Goal: Information Seeking & Learning: Learn about a topic

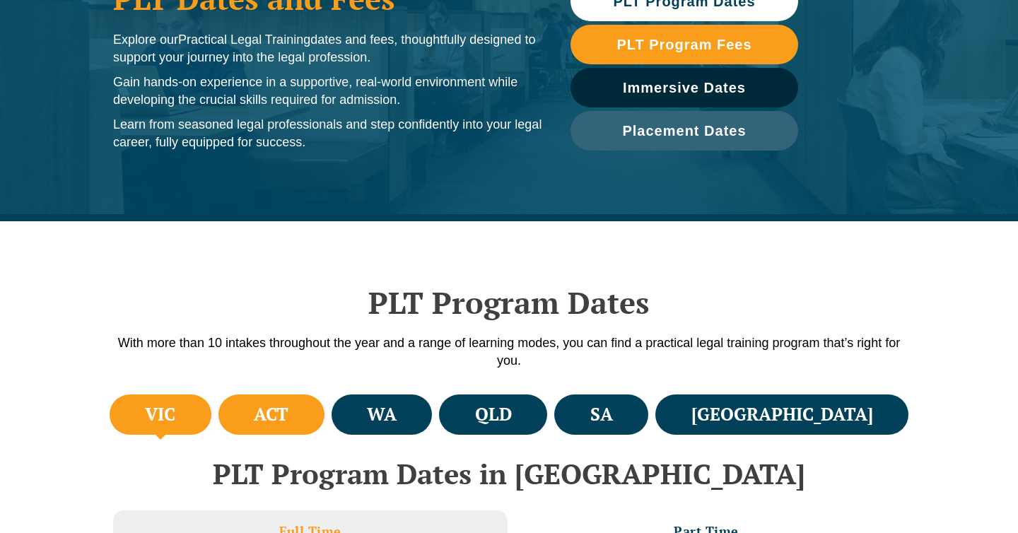
click at [281, 400] on li "ACT" at bounding box center [271, 414] width 106 height 40
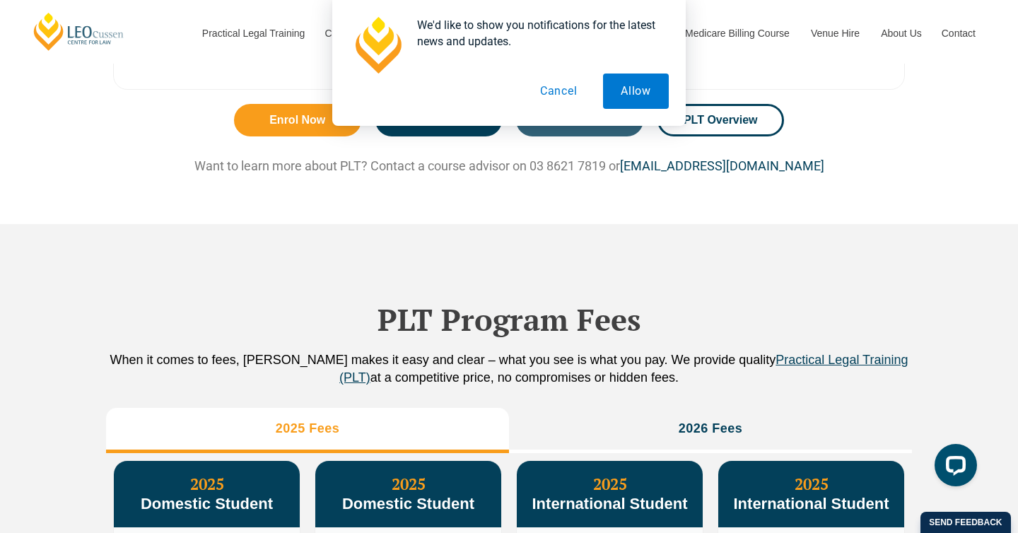
scroll to position [1276, 0]
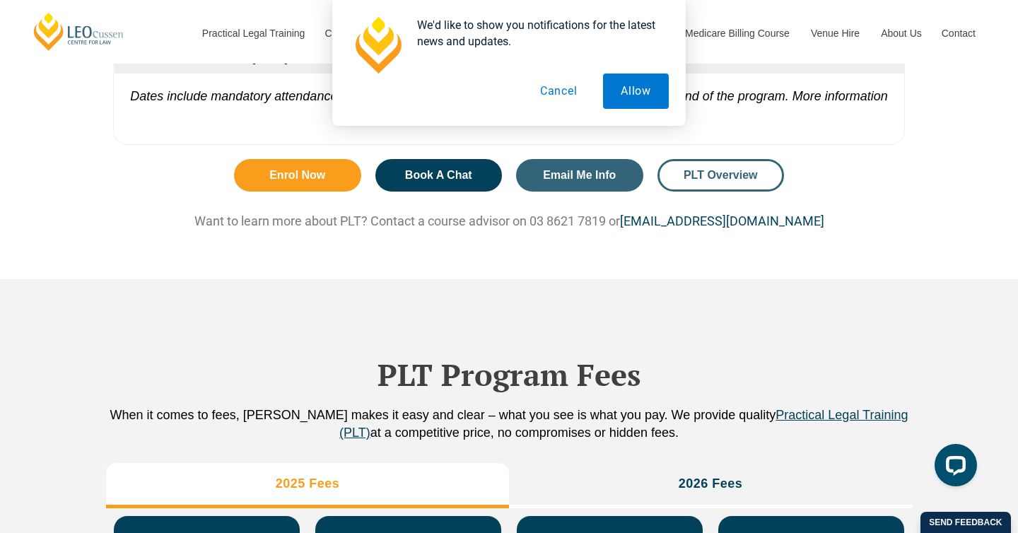
click at [726, 181] on span "PLT Overview" at bounding box center [720, 175] width 74 height 11
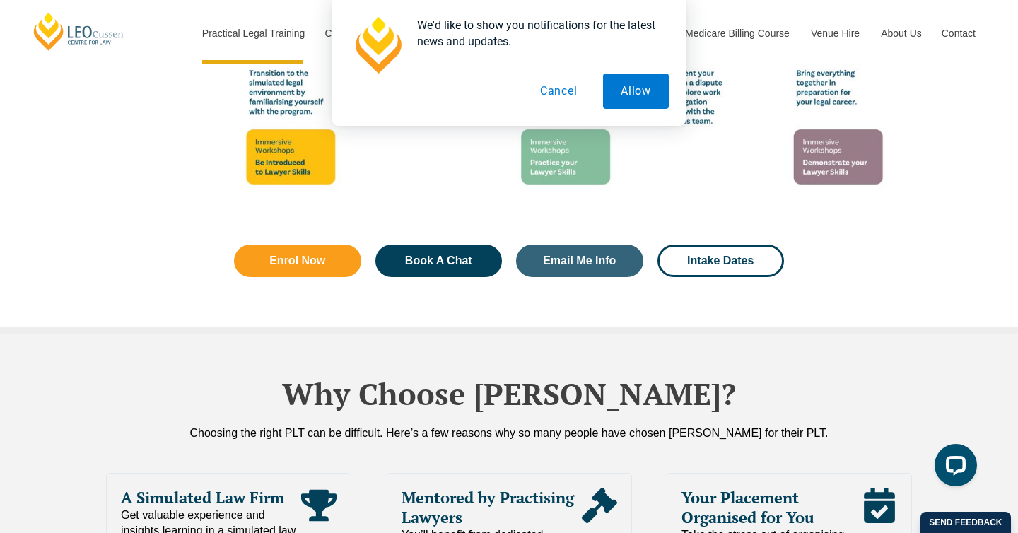
scroll to position [2822, 0]
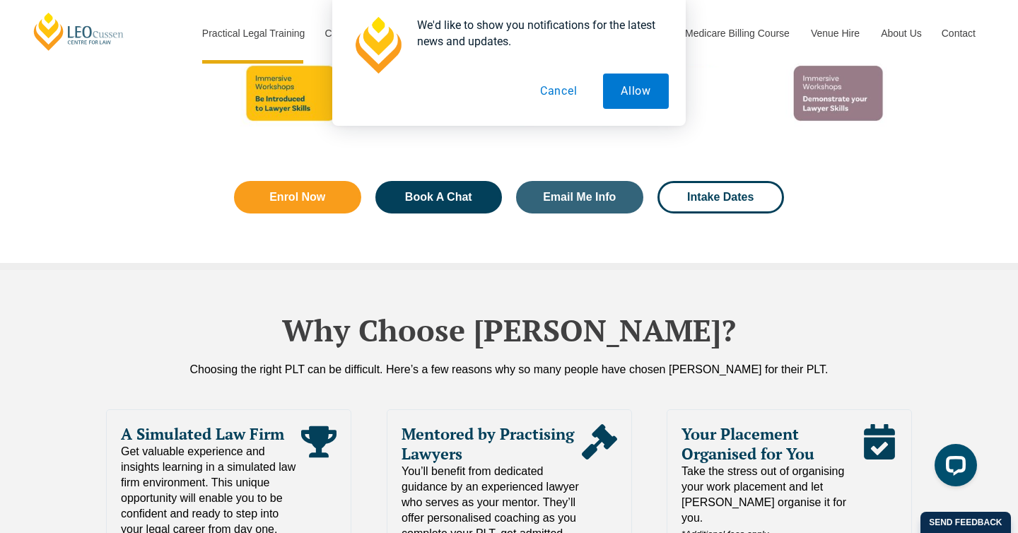
click at [566, 99] on button "Cancel" at bounding box center [558, 90] width 73 height 35
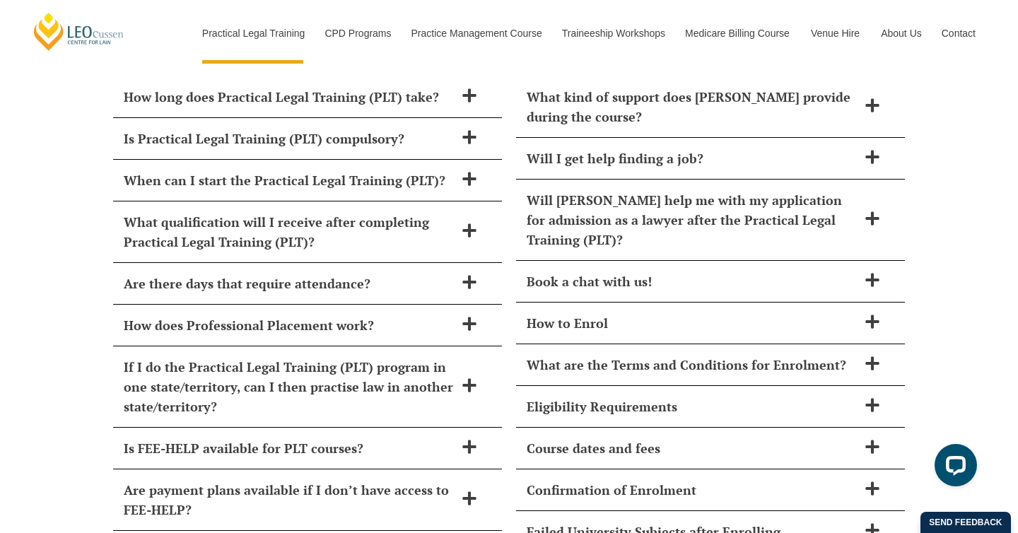
scroll to position [5812, 0]
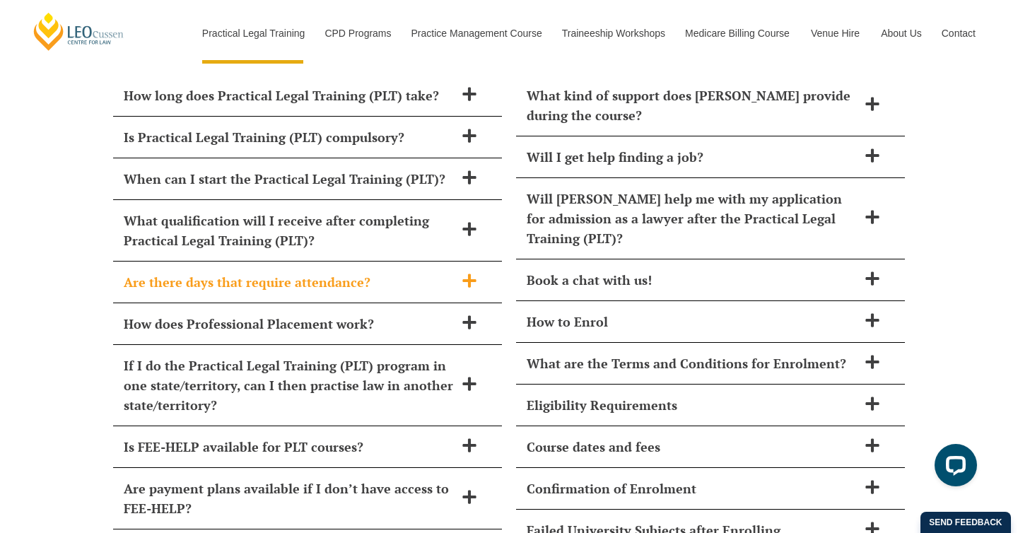
click at [423, 268] on div "Are there days that require attendance?" at bounding box center [307, 282] width 389 height 42
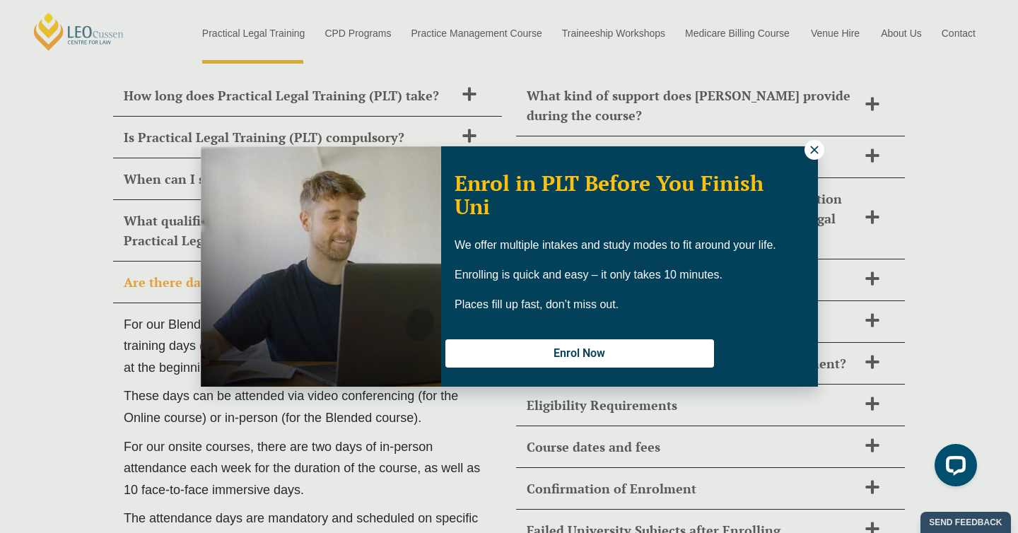
click at [806, 155] on button at bounding box center [814, 150] width 20 height 20
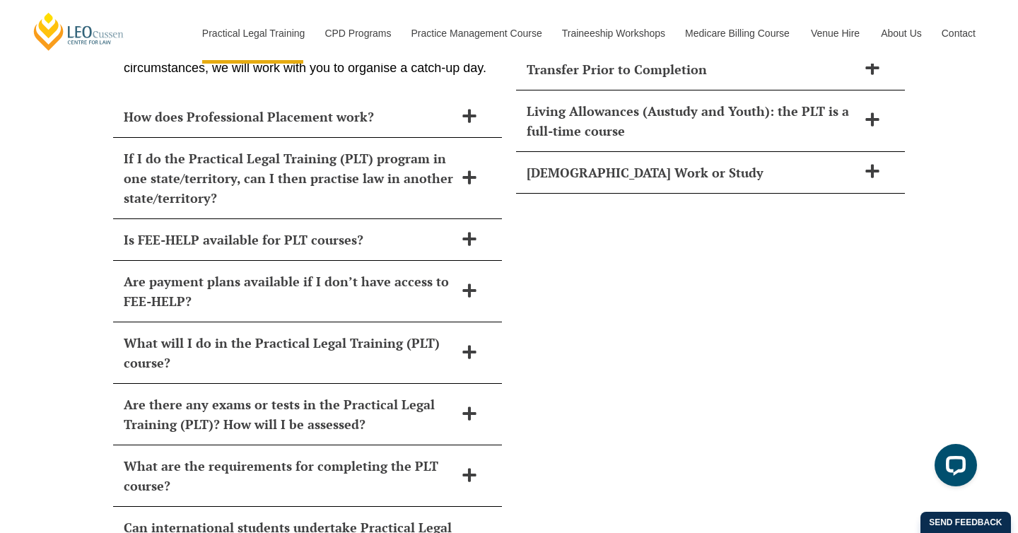
scroll to position [6360, 0]
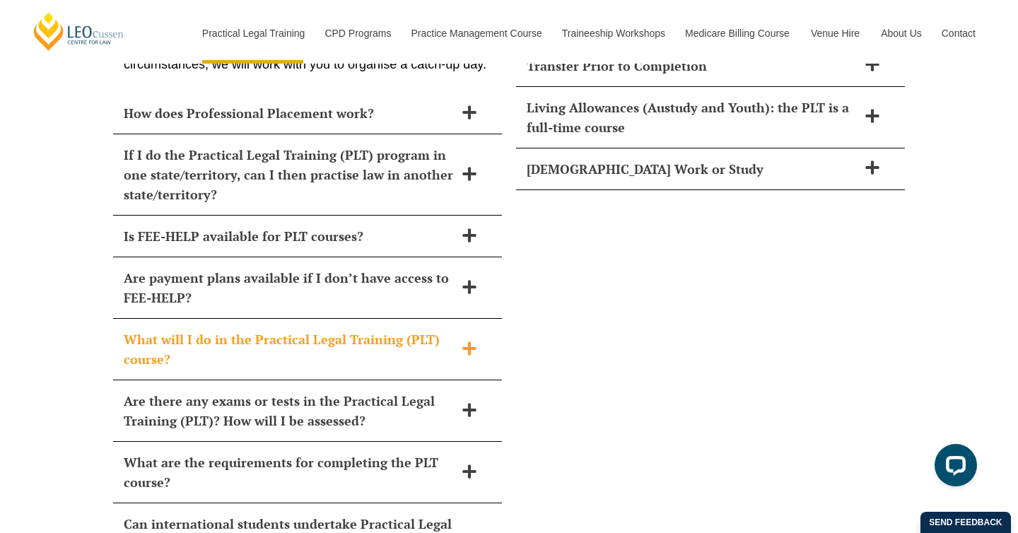
click at [404, 329] on h2 "What will I do in the Practical Legal Training (PLT) course?" at bounding box center [289, 349] width 331 height 40
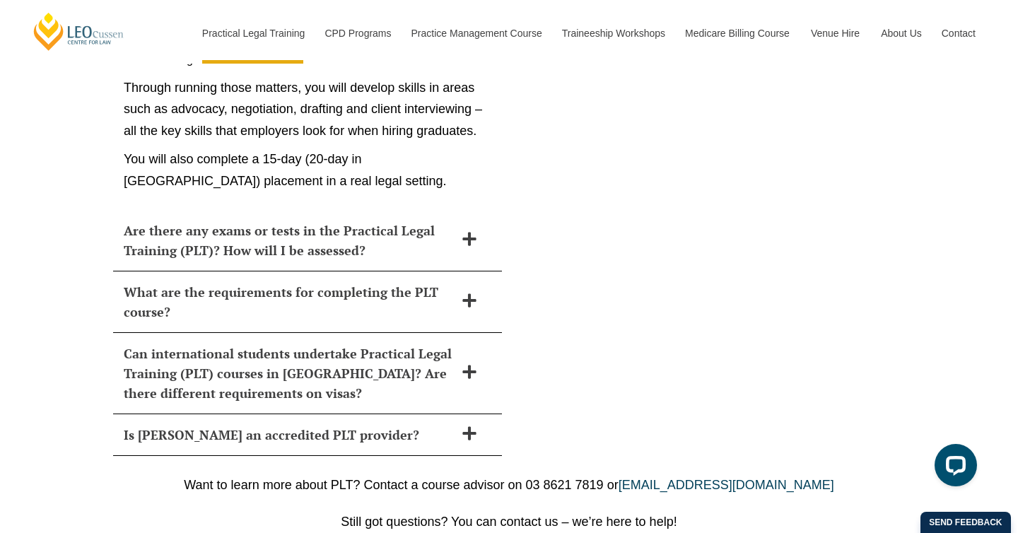
scroll to position [6683, 0]
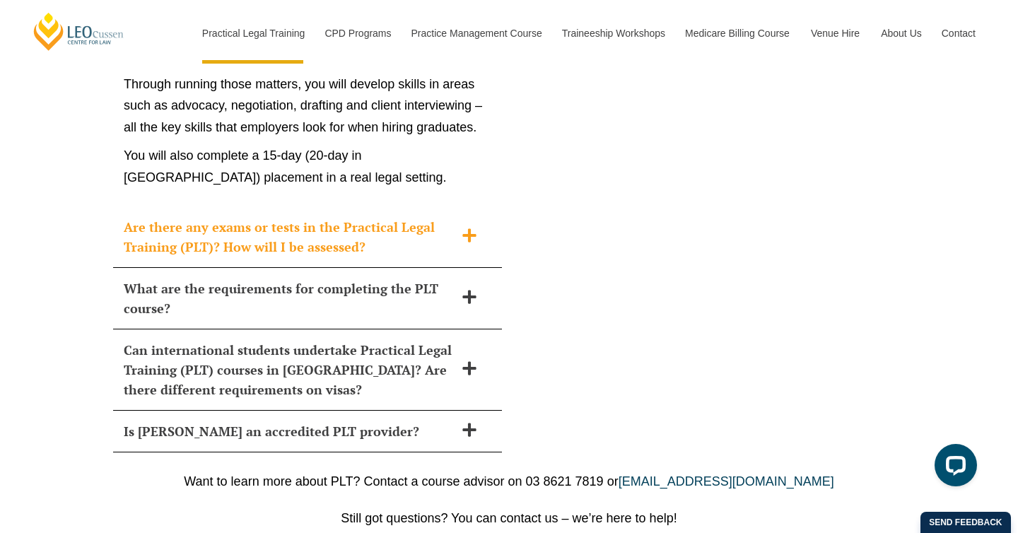
click at [401, 217] on h2 "Are there any exams or tests in the Practical Legal Training (PLT)? How will I …" at bounding box center [289, 237] width 331 height 40
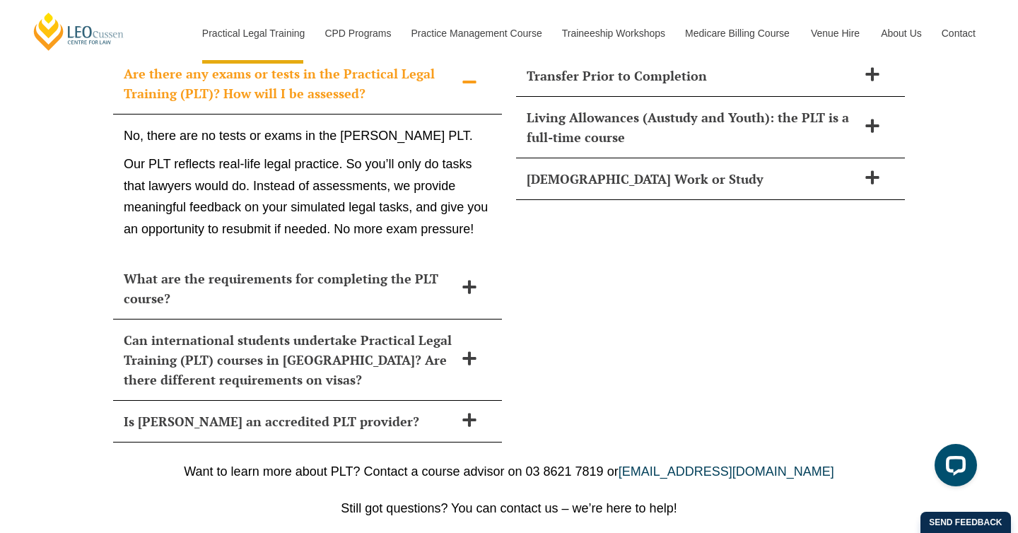
scroll to position [6343, 0]
